Goal: Navigation & Orientation: Find specific page/section

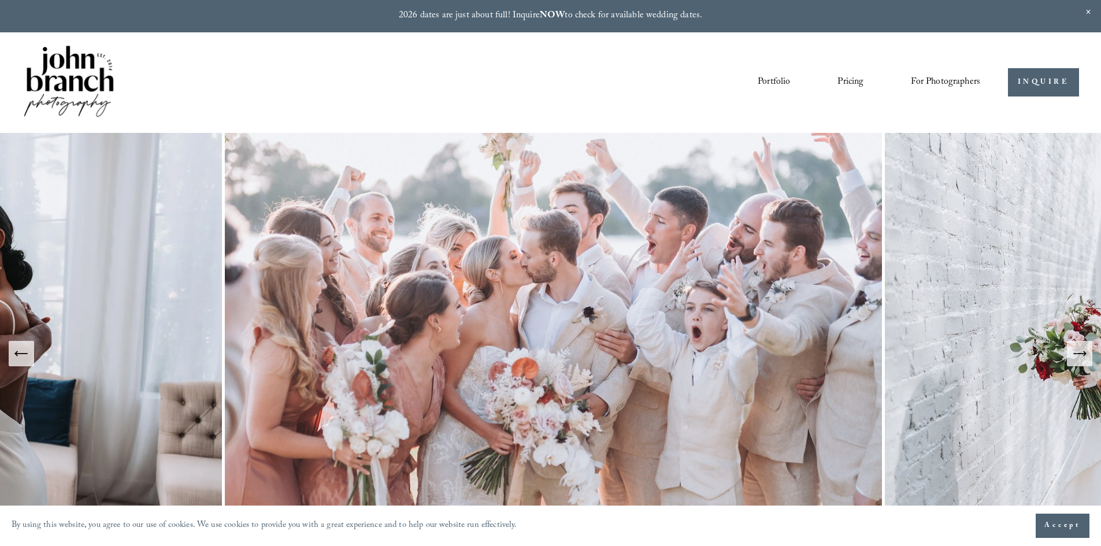
click at [772, 79] on link "Portfolio" at bounding box center [774, 83] width 32 height 20
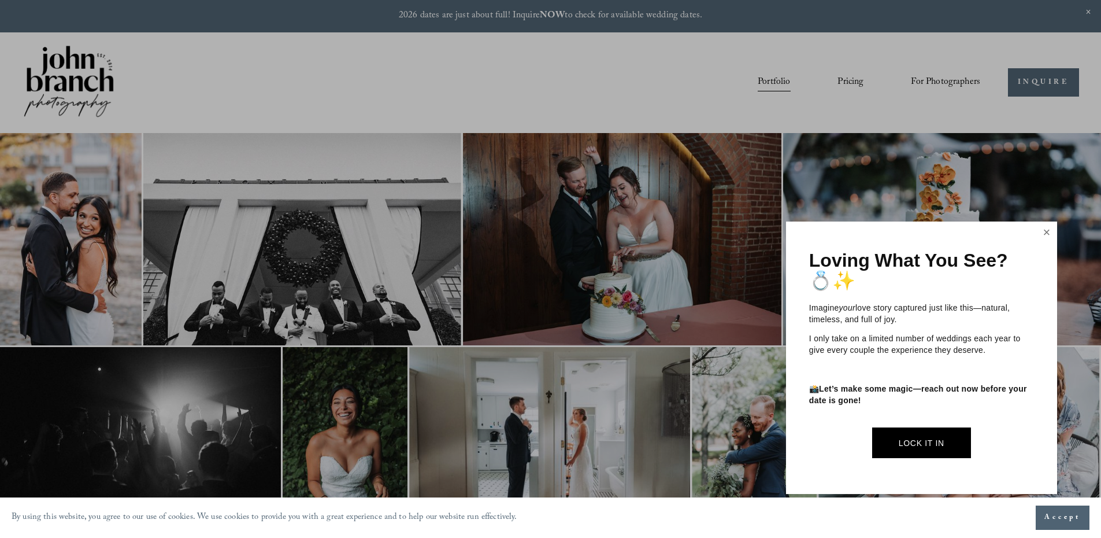
click at [1047, 229] on link "Close" at bounding box center [1046, 232] width 17 height 18
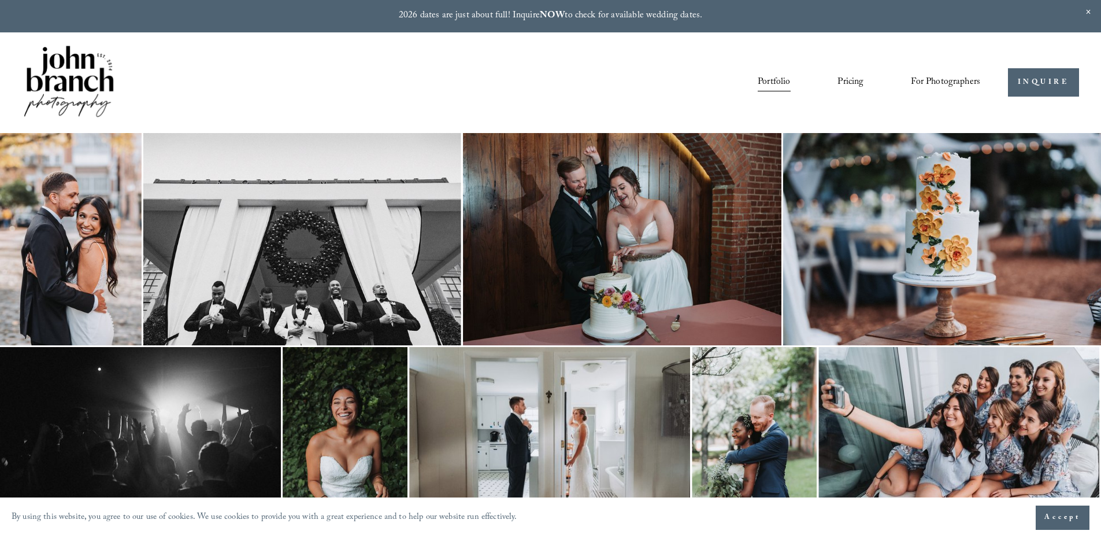
click at [109, 76] on img at bounding box center [69, 82] width 94 height 78
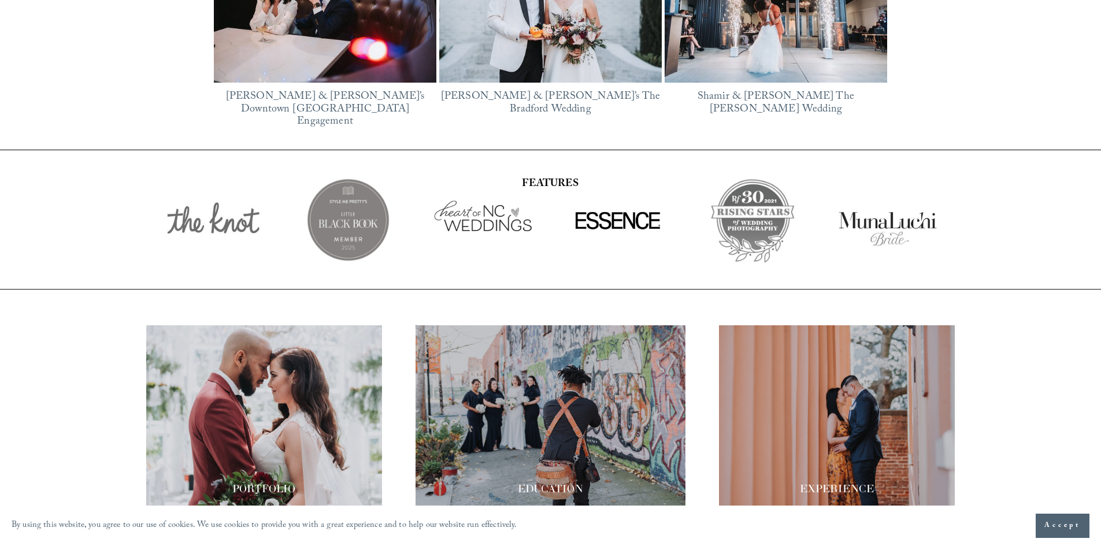
scroll to position [2049, 0]
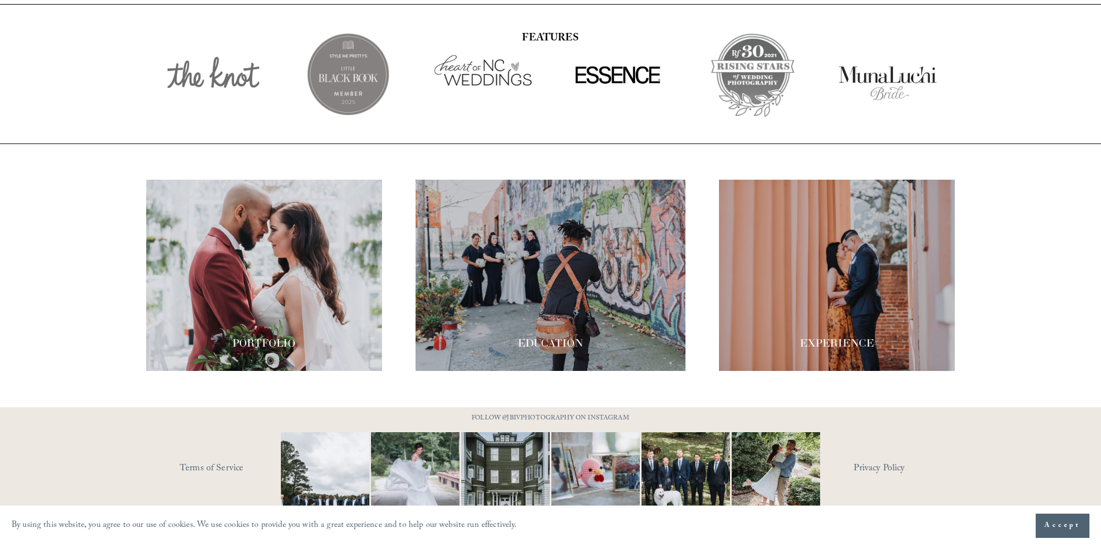
click at [1060, 523] on span "Accept" at bounding box center [1063, 526] width 36 height 12
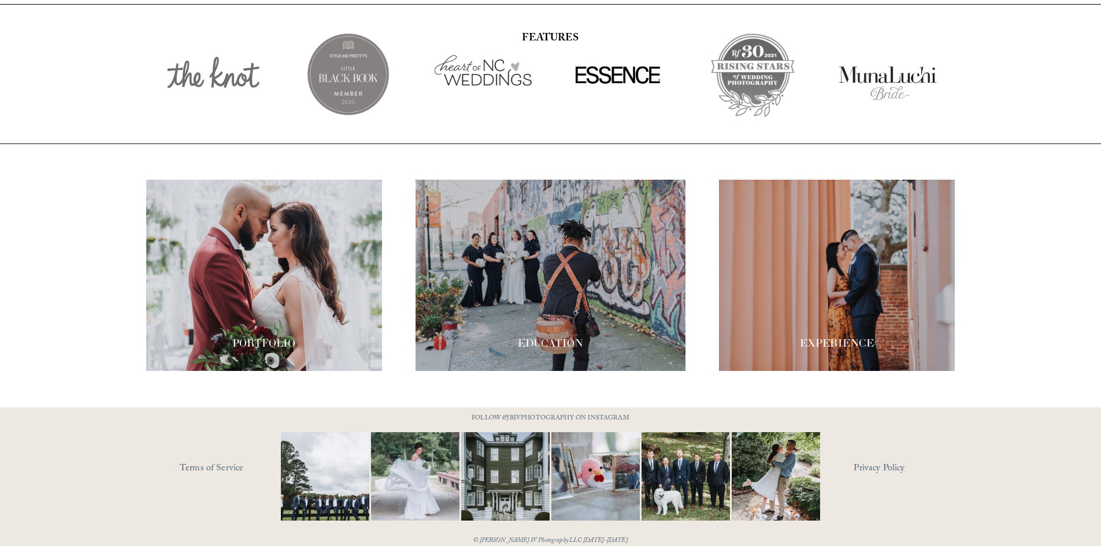
click at [524, 546] on use "YouTube" at bounding box center [522, 554] width 11 height 8
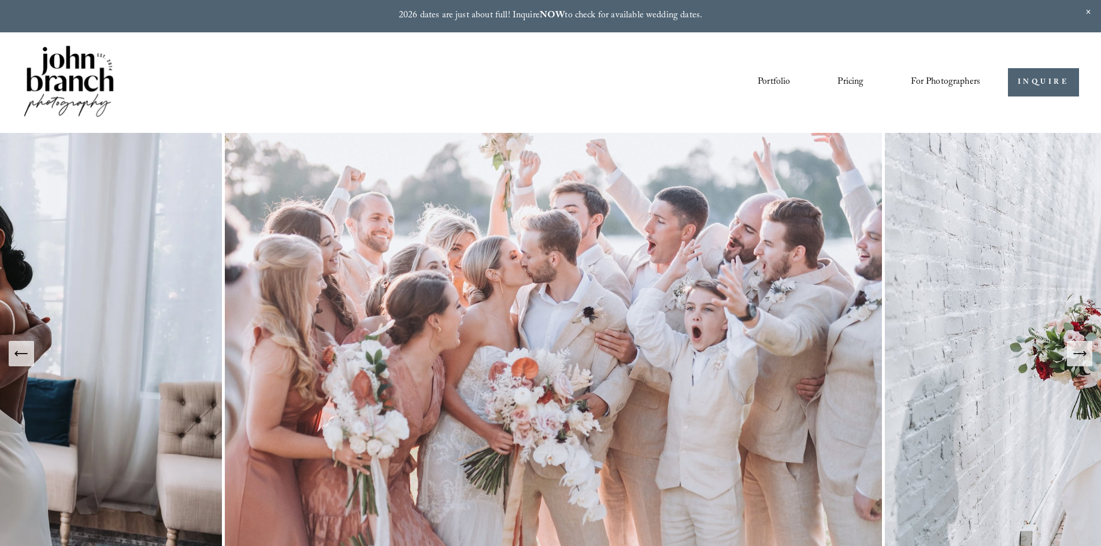
click at [0, 0] on link "Courses" at bounding box center [0, 0] width 0 height 0
